Goal: Use online tool/utility: Utilize a website feature to perform a specific function

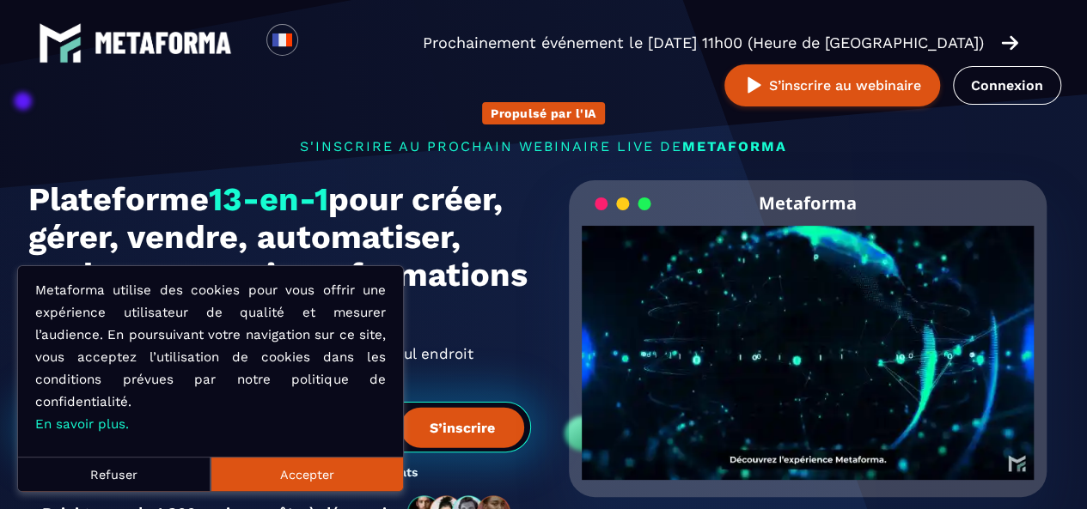
click at [117, 473] on button "Refuser" at bounding box center [114, 474] width 192 height 34
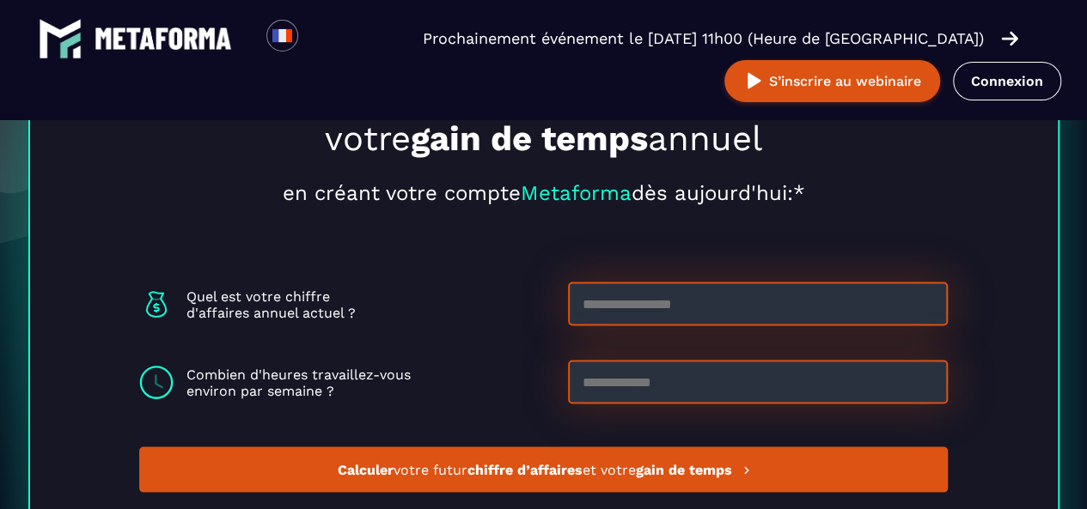
scroll to position [4725, 0]
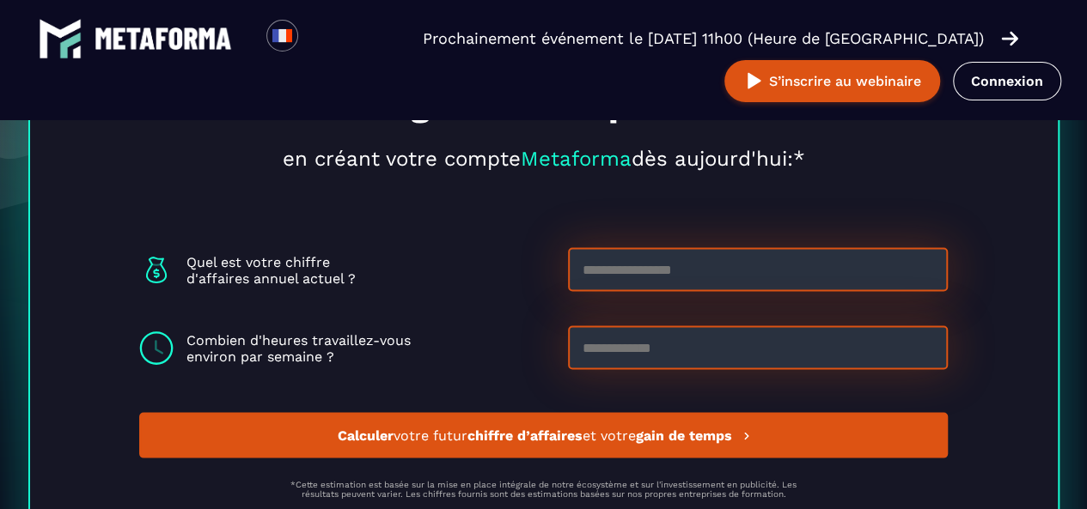
click at [693, 269] on input at bounding box center [758, 269] width 380 height 44
type input "*"
click at [617, 351] on input at bounding box center [758, 348] width 380 height 44
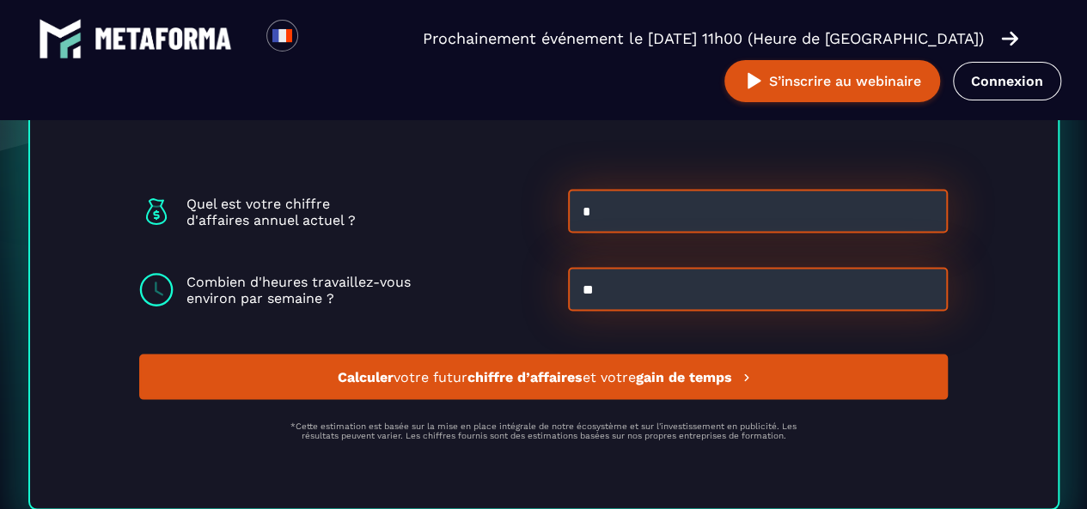
scroll to position [4811, 0]
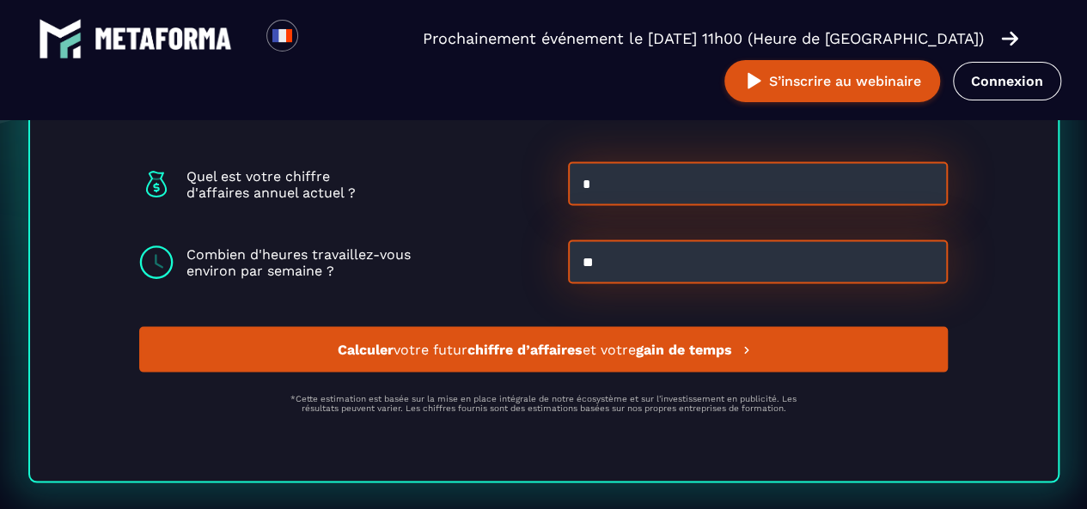
type input "**"
click at [620, 353] on span "Calculer votre futur chiffre d’affaires et votre gain de temps" at bounding box center [536, 349] width 399 height 16
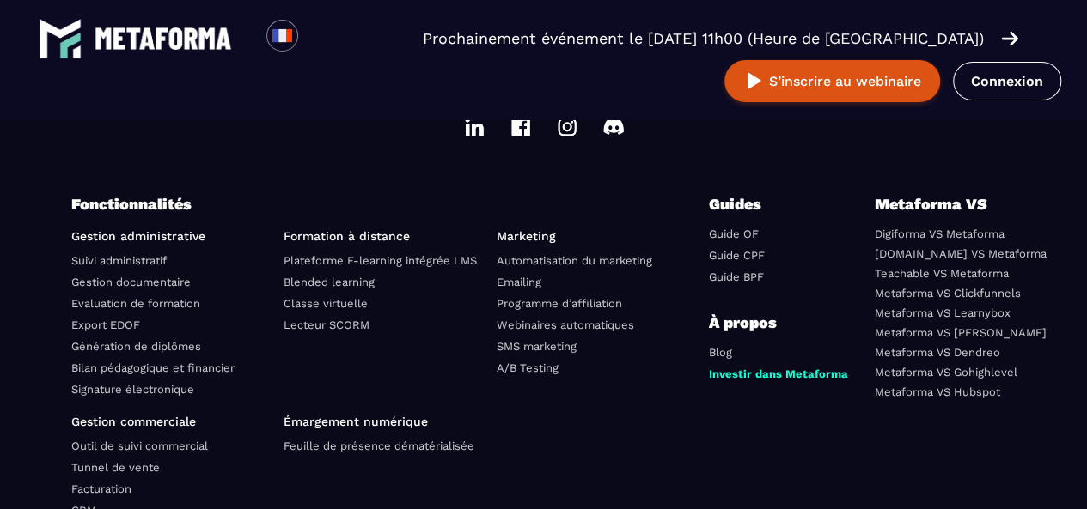
scroll to position [5866, 0]
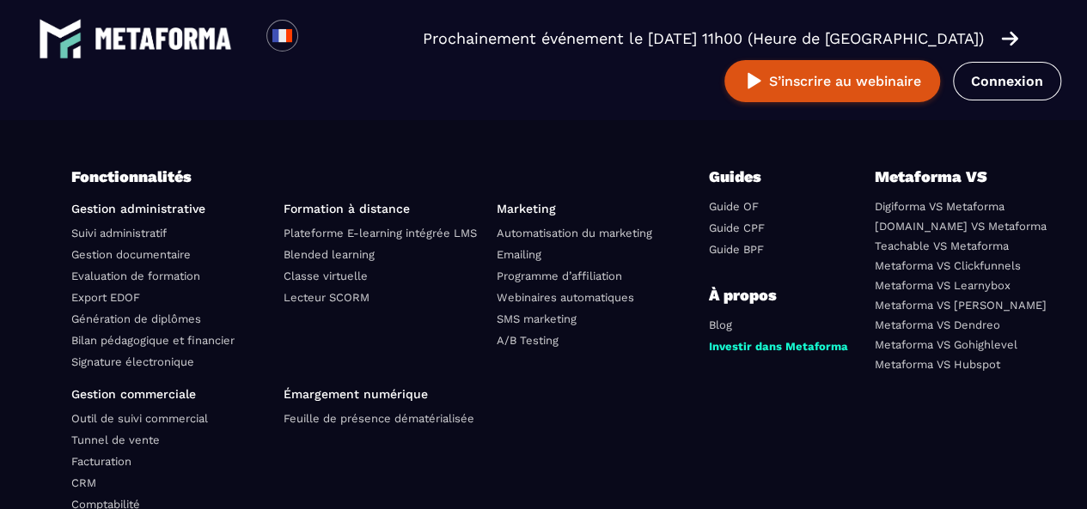
click at [125, 238] on link "Suivi administratif" at bounding box center [118, 233] width 95 height 13
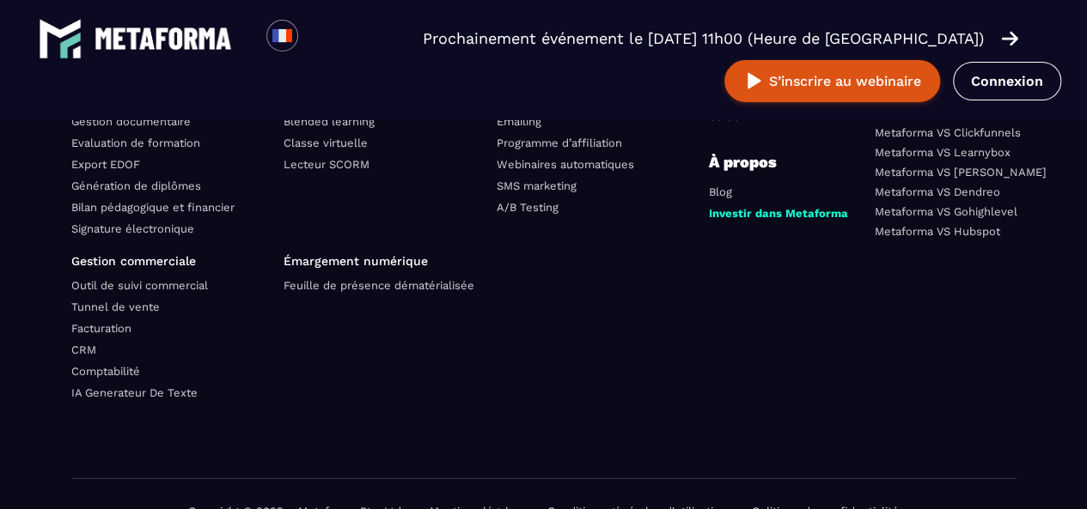
scroll to position [5380, 0]
